Goal: Task Accomplishment & Management: Use online tool/utility

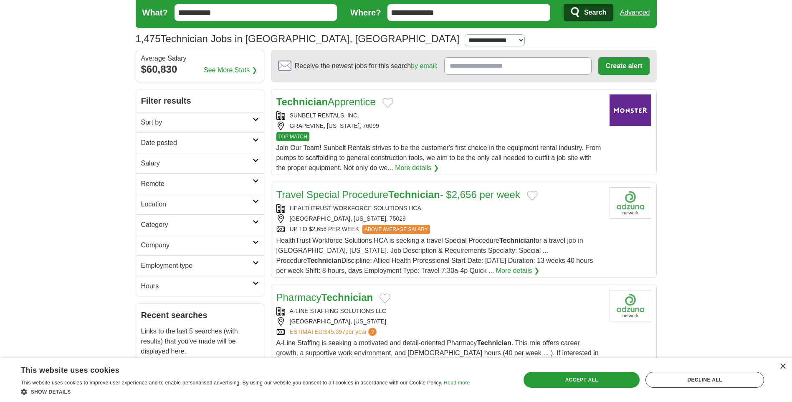
scroll to position [42, 0]
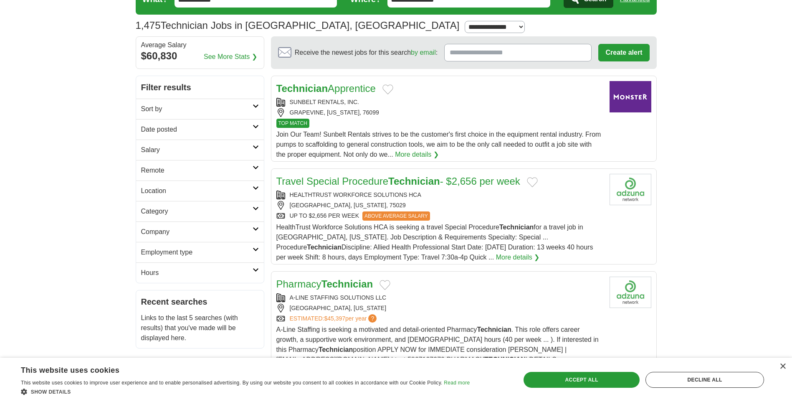
click at [496, 257] on link "More details ❯" at bounding box center [518, 257] width 44 height 10
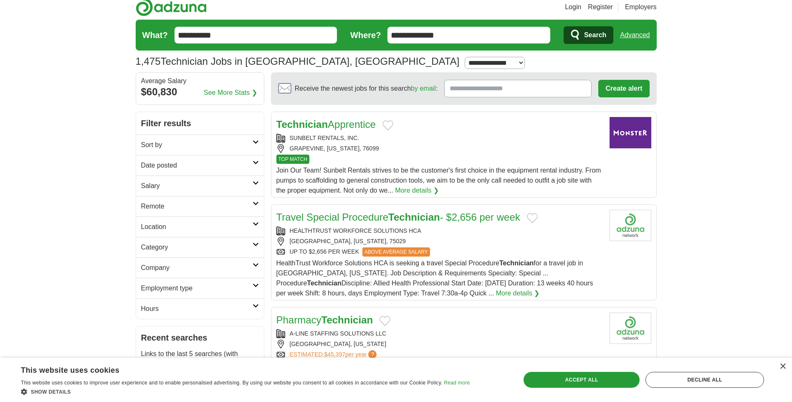
scroll to position [0, 0]
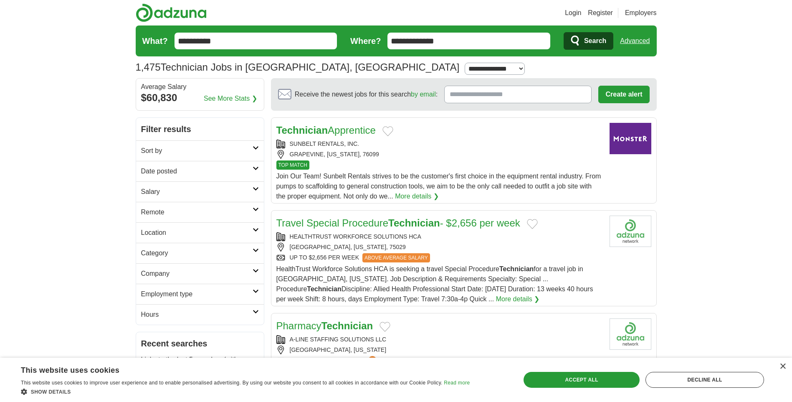
click at [268, 37] on input "**********" at bounding box center [255, 41] width 163 height 17
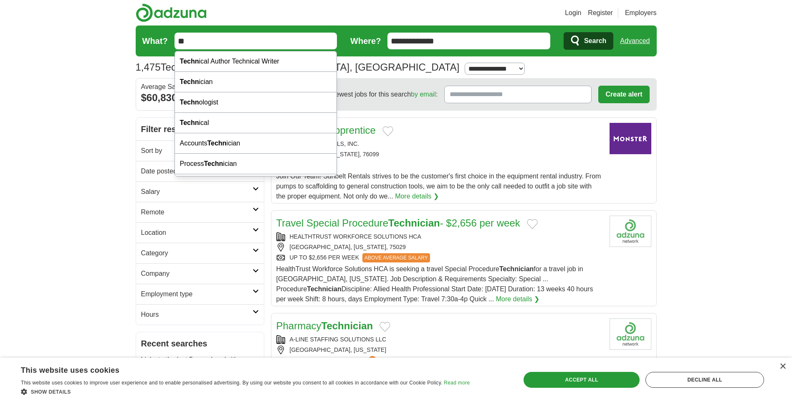
type input "*"
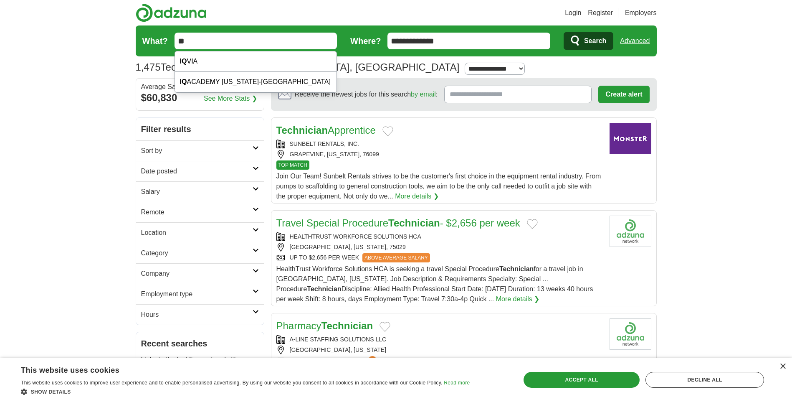
type input "*"
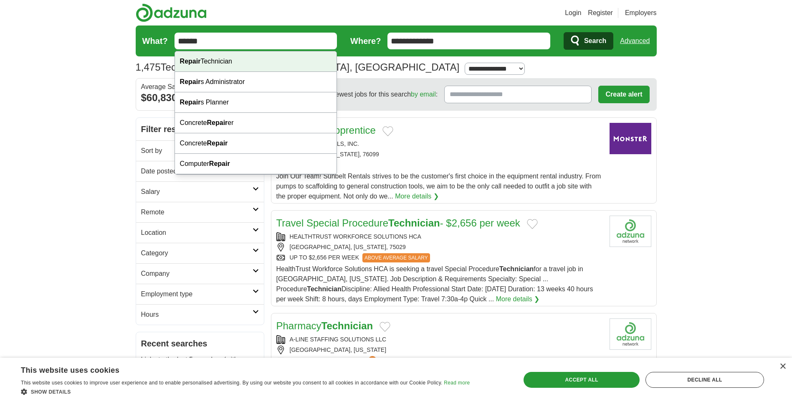
click at [234, 64] on div "Repair Technician" at bounding box center [256, 61] width 162 height 20
type input "**********"
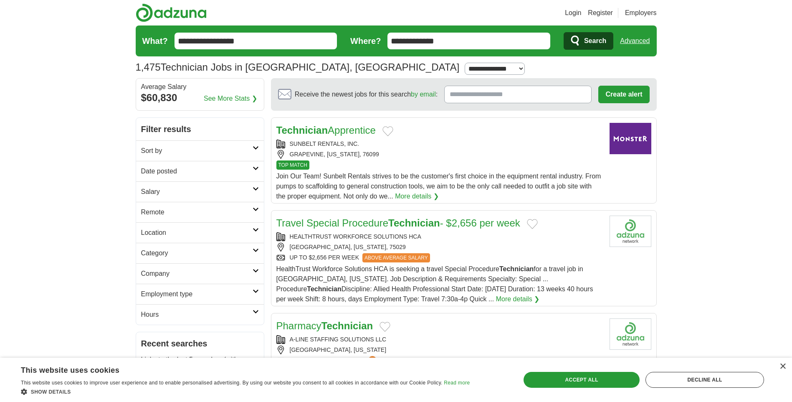
click at [598, 43] on span "Search" at bounding box center [595, 41] width 22 height 17
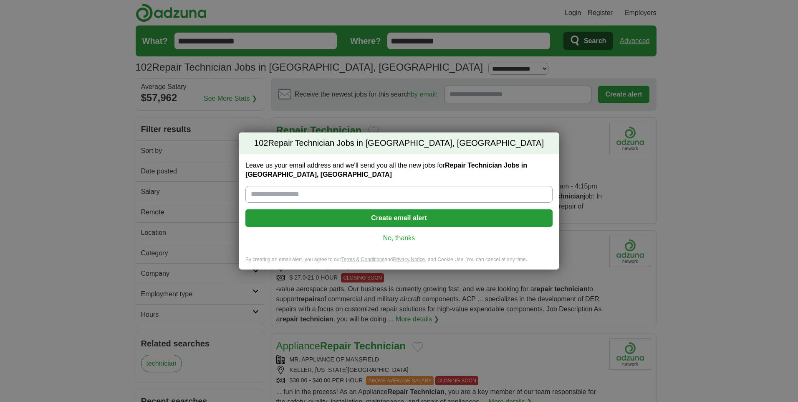
click at [404, 238] on link "No, thanks" at bounding box center [399, 237] width 294 height 9
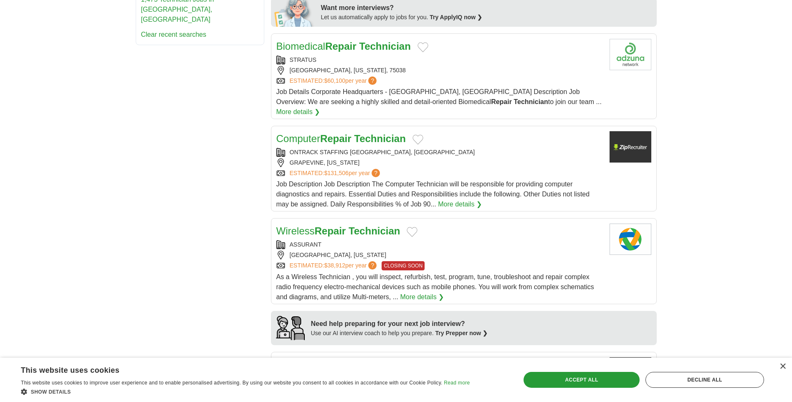
scroll to position [376, 0]
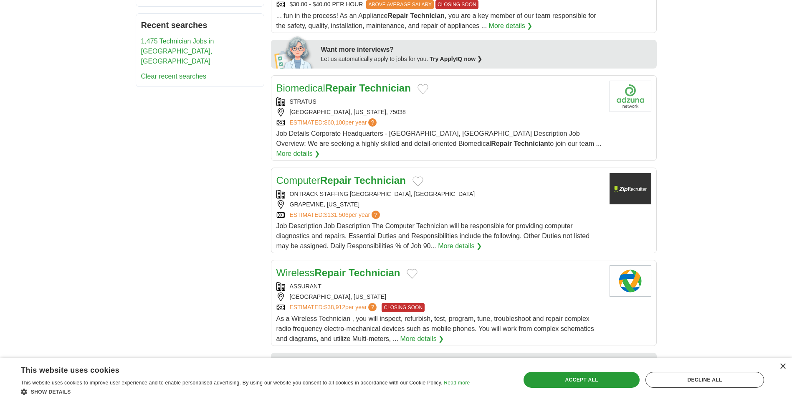
click at [463, 221] on div "Job Description Job Description The Computer Technician will be responsible for…" at bounding box center [439, 236] width 326 height 30
click at [338, 174] on strong "Repair" at bounding box center [335, 179] width 31 height 11
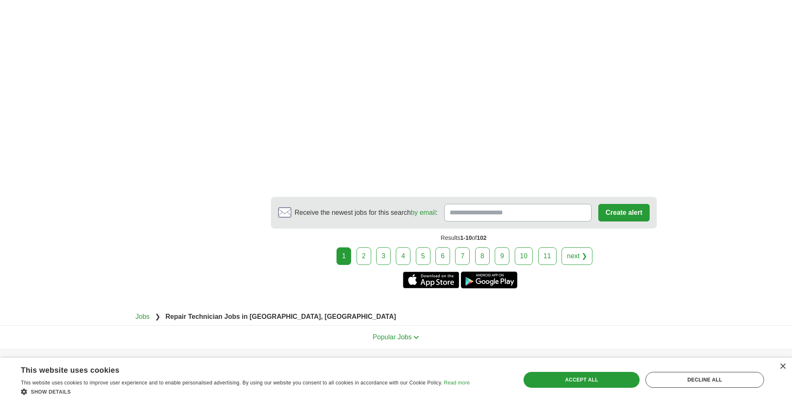
scroll to position [1377, 0]
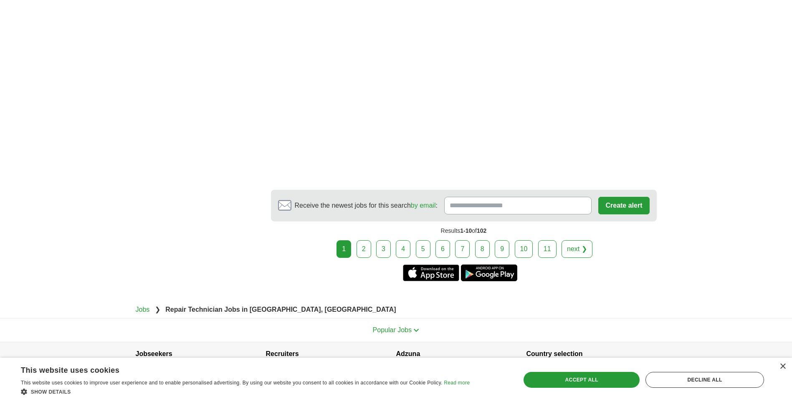
click at [363, 240] on link "2" at bounding box center [363, 249] width 15 height 18
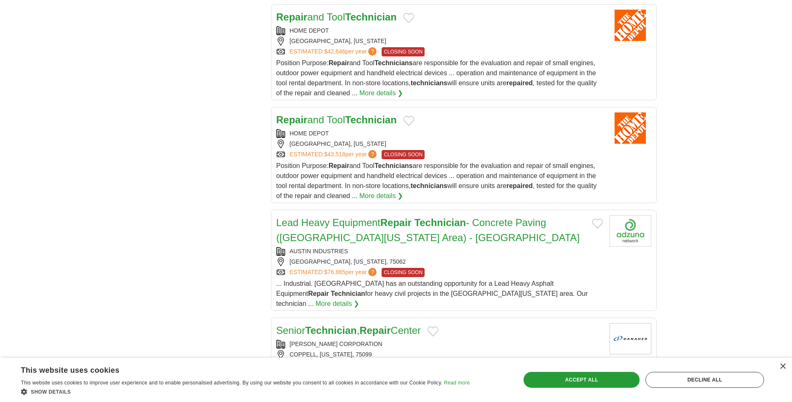
scroll to position [793, 0]
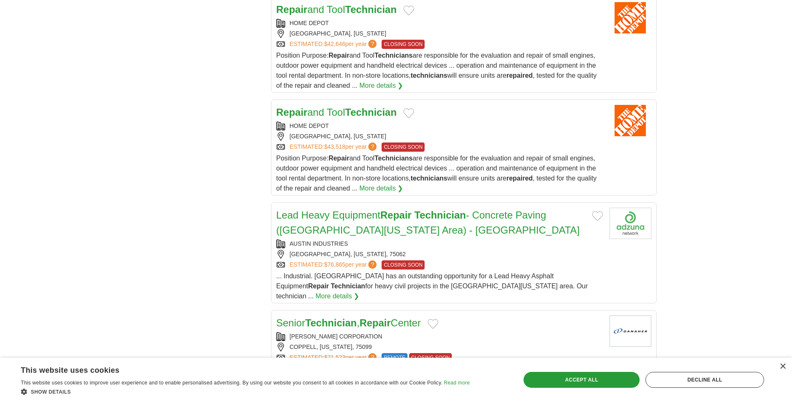
click at [569, 374] on link "More details ❯" at bounding box center [547, 379] width 44 height 10
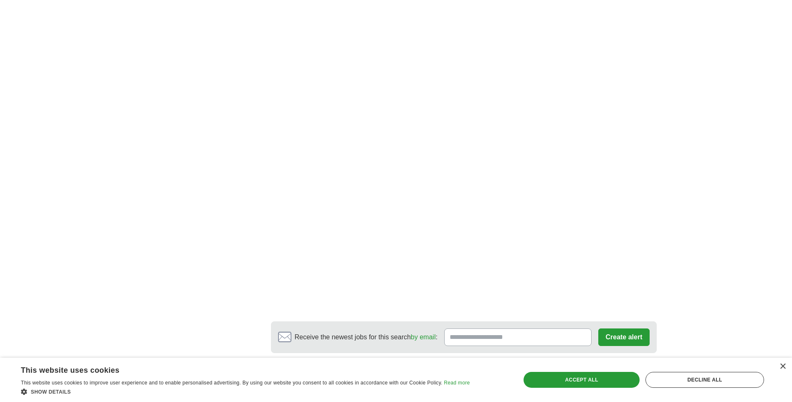
scroll to position [1214, 0]
